Goal: Check status: Verify the current state of an ongoing process or item

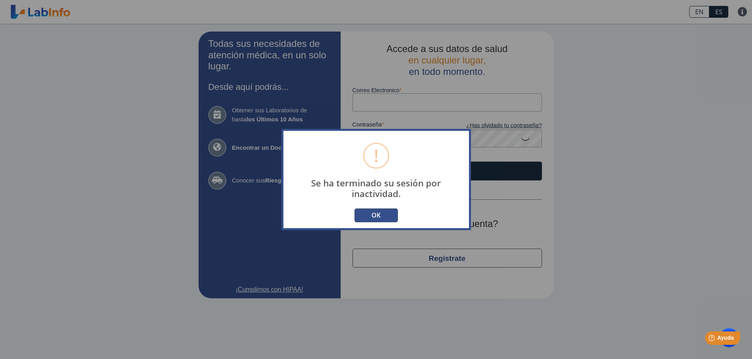
click at [367, 211] on button "OK" at bounding box center [375, 216] width 43 height 14
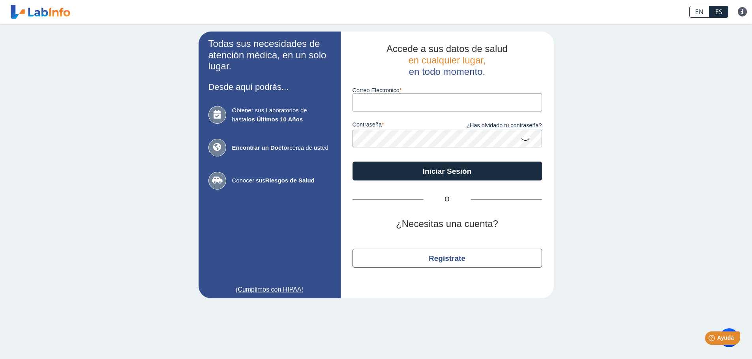
click at [414, 107] on input "Correo Electronico" at bounding box center [446, 102] width 189 height 18
type input "[EMAIL_ADDRESS][DOMAIN_NAME]"
click at [525, 136] on icon at bounding box center [524, 138] width 9 height 15
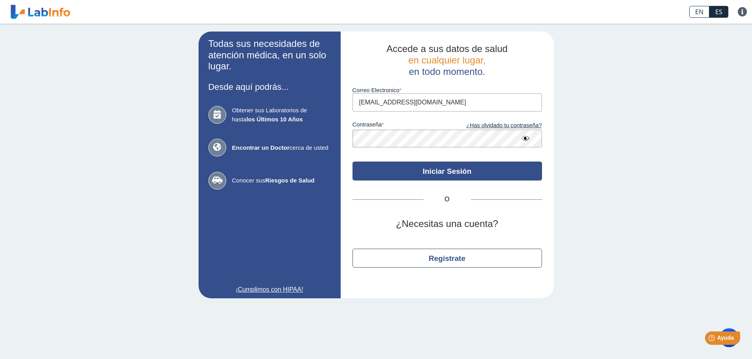
click at [452, 173] on button "Iniciar Sesión" at bounding box center [446, 171] width 189 height 19
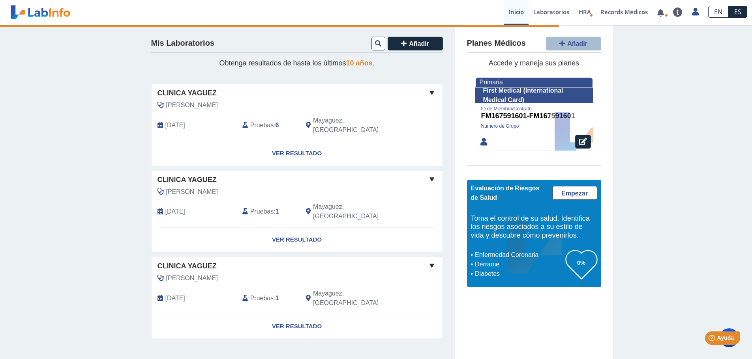
click at [190, 108] on span "[PERSON_NAME]" at bounding box center [192, 105] width 52 height 9
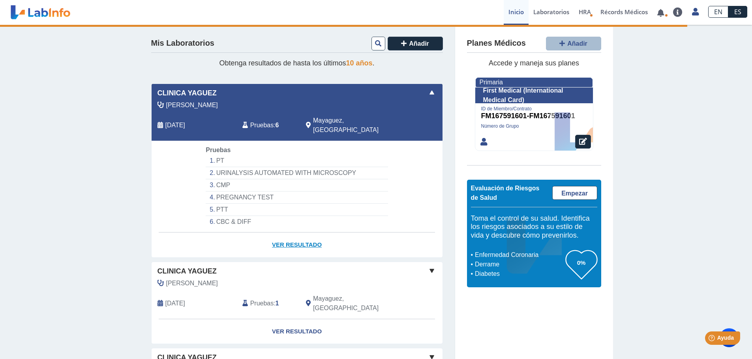
click at [304, 235] on link "Ver Resultado" at bounding box center [296, 245] width 291 height 25
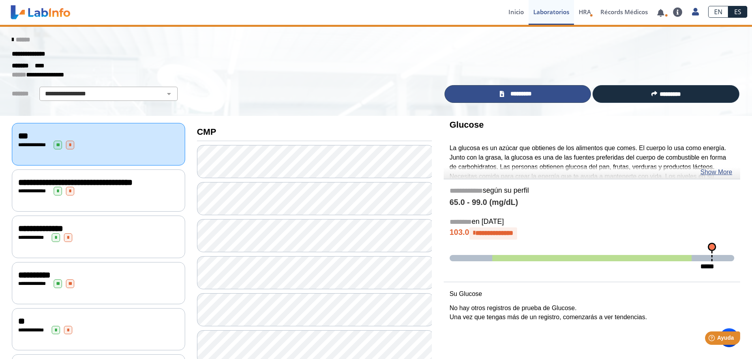
click at [484, 88] on link "*********" at bounding box center [517, 94] width 147 height 18
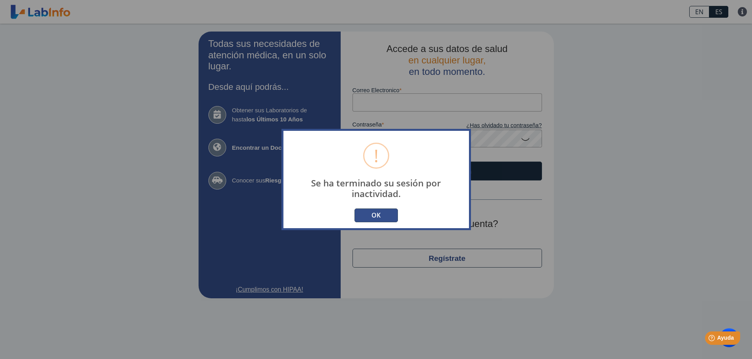
click at [389, 213] on button "OK" at bounding box center [375, 216] width 43 height 14
